Goal: Task Accomplishment & Management: Manage account settings

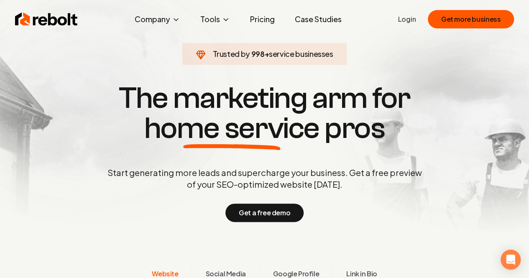
click at [402, 19] on link "Login" at bounding box center [407, 19] width 18 height 10
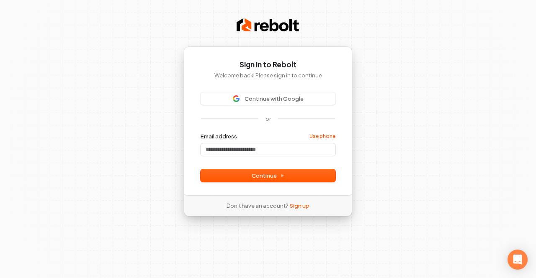
click at [153, 103] on div "Sign in to Rebolt Welcome back! Please sign in to continue Continue with Google…" at bounding box center [268, 139] width 536 height 278
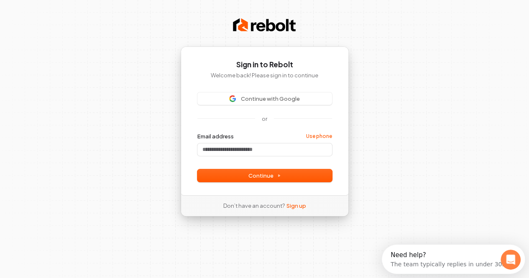
click at [455, 218] on div "Sign in to Rebolt Welcome back! Please sign in to continue Continue with Google…" at bounding box center [264, 139] width 529 height 278
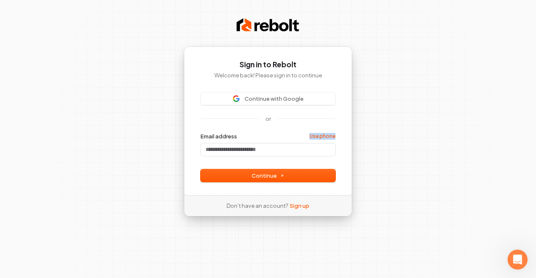
drag, startPoint x: 308, startPoint y: 135, endPoint x: 345, endPoint y: 137, distance: 36.9
click at [345, 137] on div "Sign in to Rebolt Welcome back! Please sign in to continue Continue with Google…" at bounding box center [268, 120] width 168 height 149
click at [339, 184] on div "Sign in to Rebolt Welcome back! Please sign in to continue Continue with Google…" at bounding box center [268, 120] width 168 height 149
